Goal: Task Accomplishment & Management: Use online tool/utility

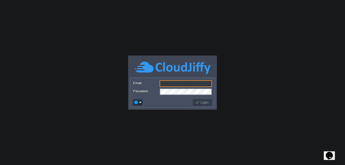
type input "[EMAIL_ADDRESS][DOMAIN_NAME]"
click at [198, 83] on input "[EMAIL_ADDRESS][DOMAIN_NAME]" at bounding box center [186, 83] width 52 height 7
click at [200, 101] on button "Login" at bounding box center [202, 102] width 15 height 5
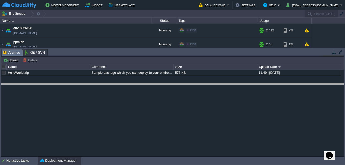
drag, startPoint x: 214, startPoint y: 55, endPoint x: 211, endPoint y: 98, distance: 43.6
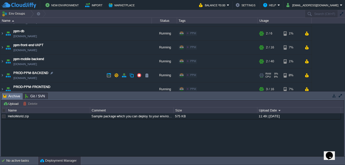
scroll to position [16, 0]
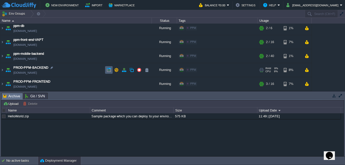
click at [111, 69] on td at bounding box center [109, 70] width 8 height 8
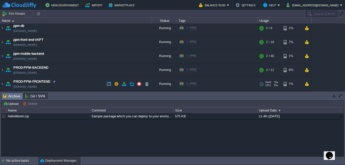
click at [84, 83] on td "PROD-PPM-FRONTEND [DOMAIN_NAME]" at bounding box center [76, 84] width 152 height 14
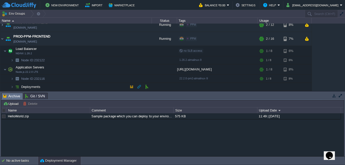
click at [85, 88] on td "Deployments" at bounding box center [76, 87] width 152 height 8
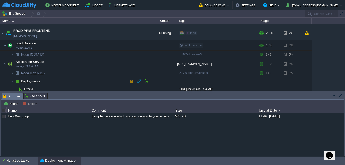
scroll to position [69, 0]
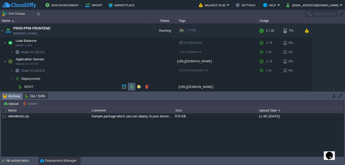
click at [133, 86] on button "button" at bounding box center [131, 86] width 5 height 5
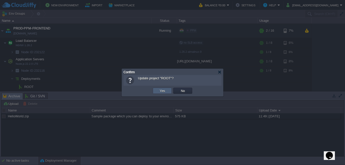
click at [166, 91] on button "Yes" at bounding box center [162, 90] width 9 height 5
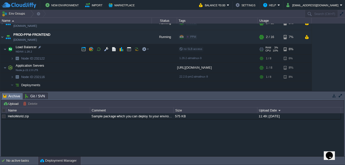
scroll to position [44, 0]
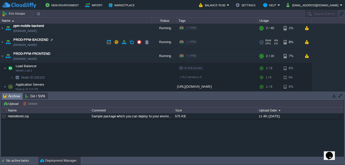
click at [71, 45] on td "PROD-PPM-BACKEND [DOMAIN_NAME]" at bounding box center [76, 42] width 152 height 14
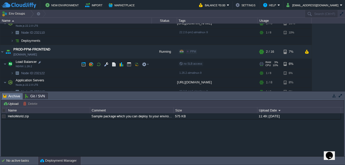
scroll to position [95, 0]
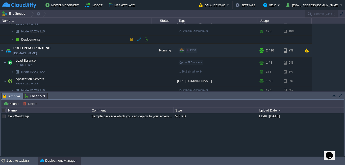
click at [78, 40] on td "Deployments" at bounding box center [76, 39] width 152 height 8
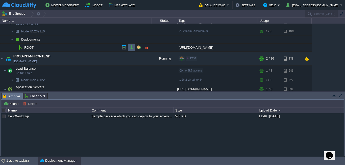
click at [131, 49] on button "button" at bounding box center [131, 47] width 5 height 5
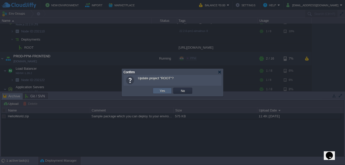
click at [163, 91] on button "Yes" at bounding box center [162, 90] width 9 height 5
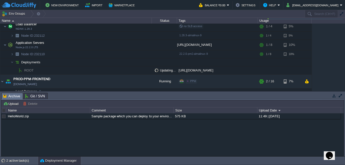
scroll to position [120, 0]
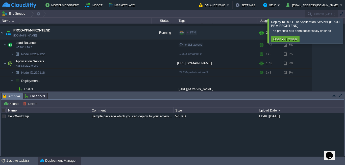
click at [345, 34] on div at bounding box center [351, 30] width 0 height 25
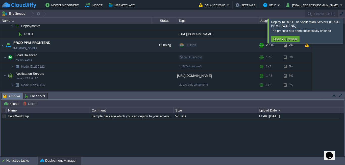
click at [345, 28] on div at bounding box center [351, 30] width 0 height 25
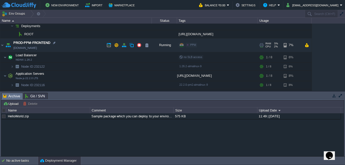
click at [64, 42] on td "PROD-PPM-FRONTEND [DOMAIN_NAME]" at bounding box center [76, 45] width 152 height 14
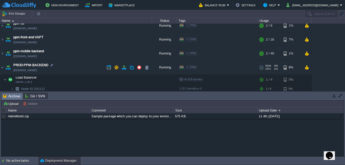
click at [79, 69] on td "PROD-PPM-BACKEND [DOMAIN_NAME]" at bounding box center [76, 67] width 152 height 14
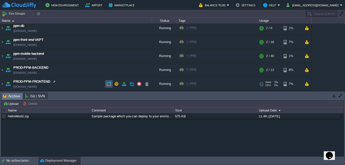
click at [107, 83] on button "button" at bounding box center [109, 83] width 5 height 5
